Goal: Transaction & Acquisition: Purchase product/service

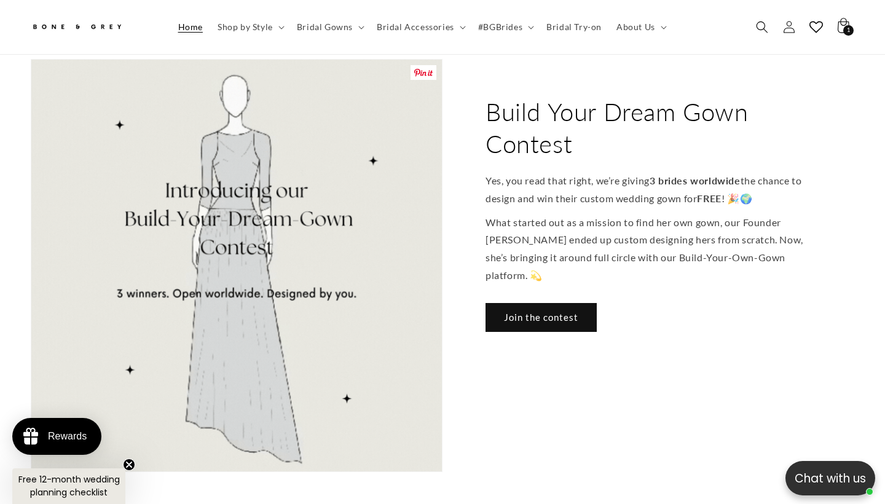
scroll to position [509, 0]
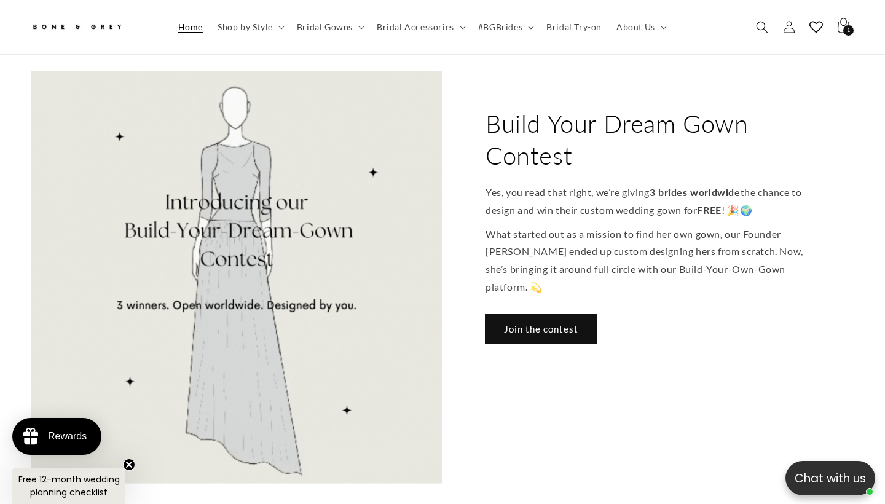
click at [555, 315] on link "Join the contest" at bounding box center [540, 329] width 111 height 29
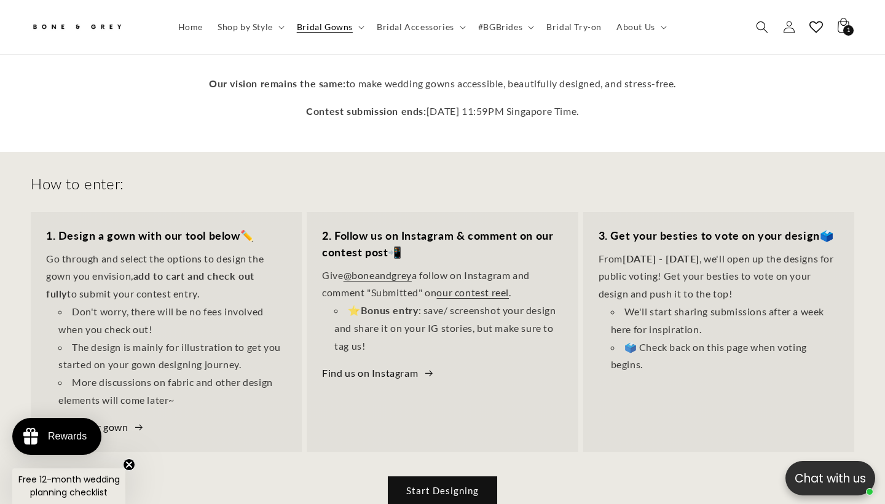
scroll to position [0, 299]
click at [762, 23] on icon "Search" at bounding box center [761, 26] width 13 height 13
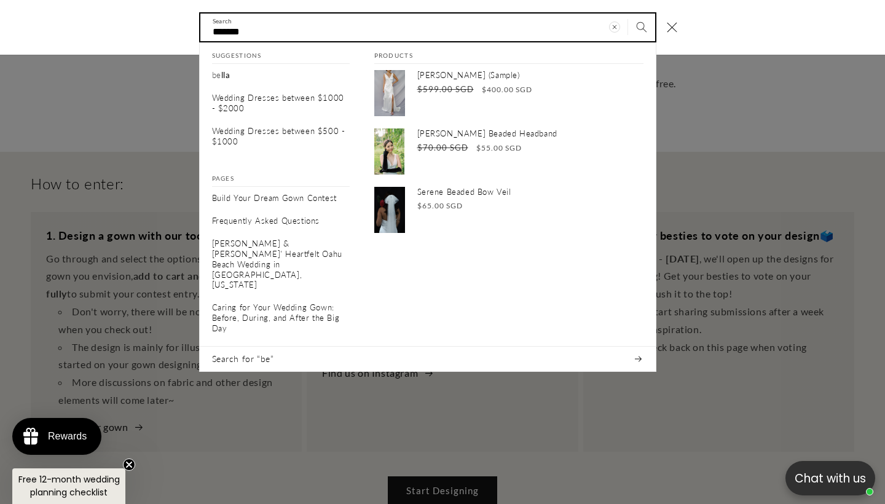
type input "*******"
click at [641, 26] on button "Search" at bounding box center [641, 27] width 27 height 27
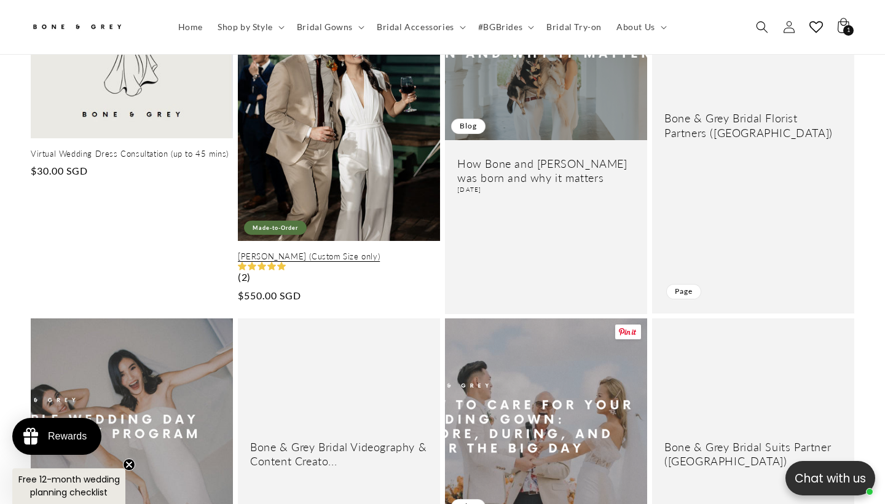
scroll to position [0, 299]
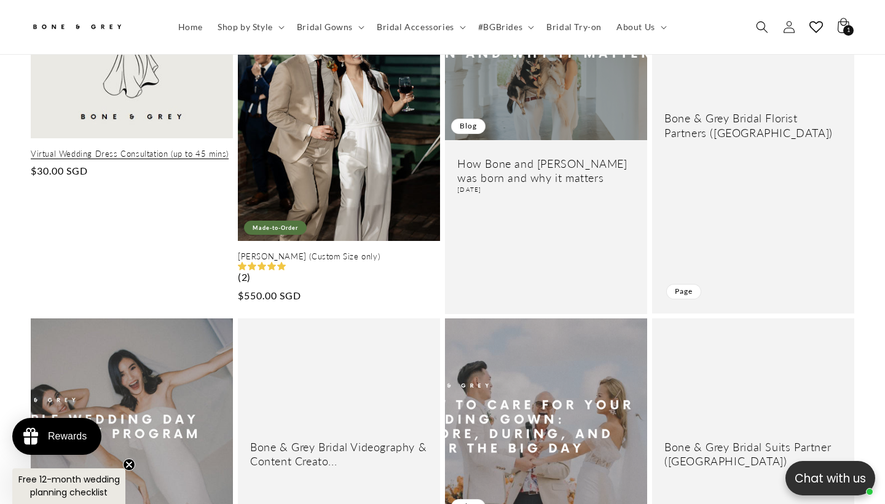
click at [190, 159] on link "Virtual Wedding Dress Consultation (up to 45 mins)" at bounding box center [132, 154] width 202 height 10
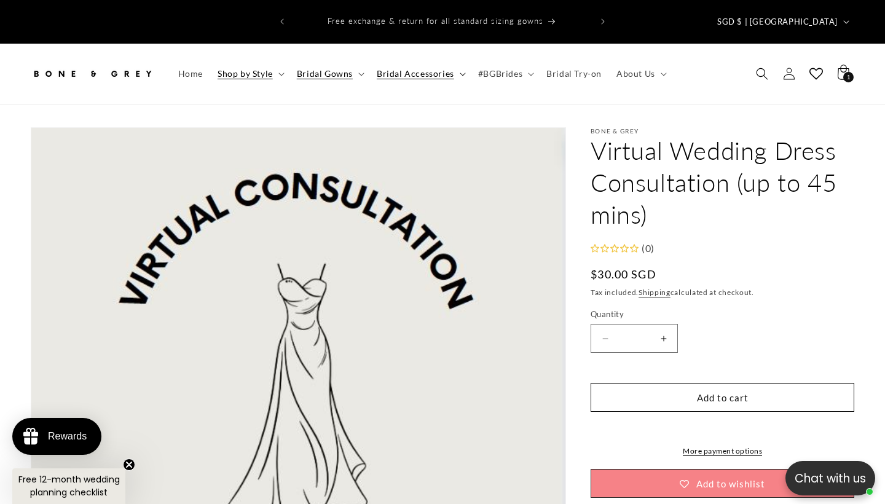
click at [380, 68] on span "Bridal Accessories" at bounding box center [415, 73] width 77 height 11
click at [346, 68] on span "Bridal Gowns" at bounding box center [325, 73] width 56 height 11
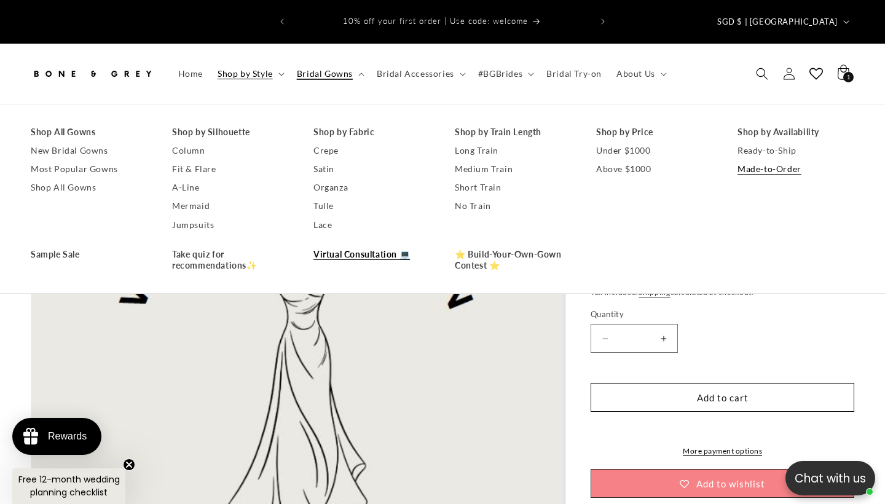
click at [774, 160] on link "Made-to-Order" at bounding box center [795, 169] width 117 height 18
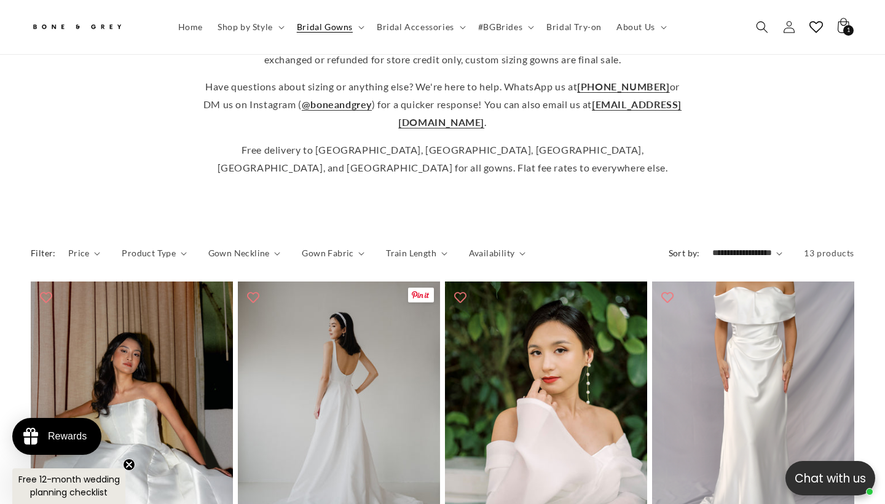
scroll to position [552, 0]
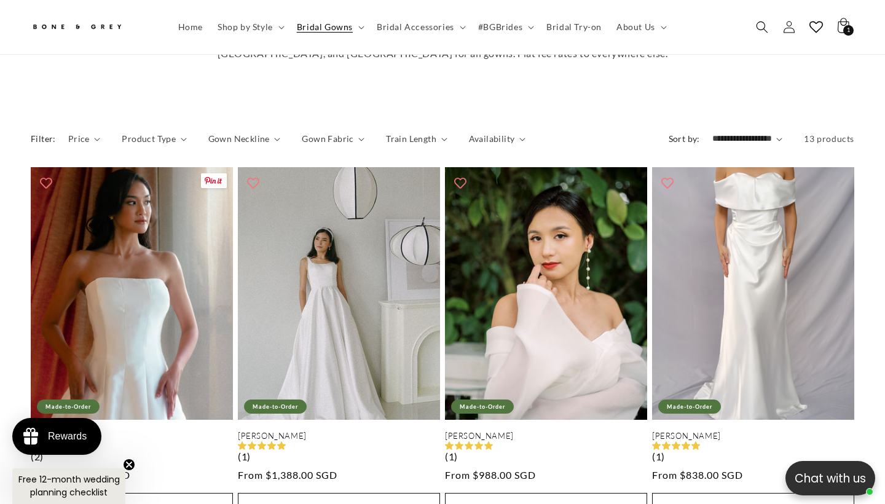
click at [165, 431] on link "Aisha" at bounding box center [132, 436] width 202 height 10
